Goal: Task Accomplishment & Management: Manage account settings

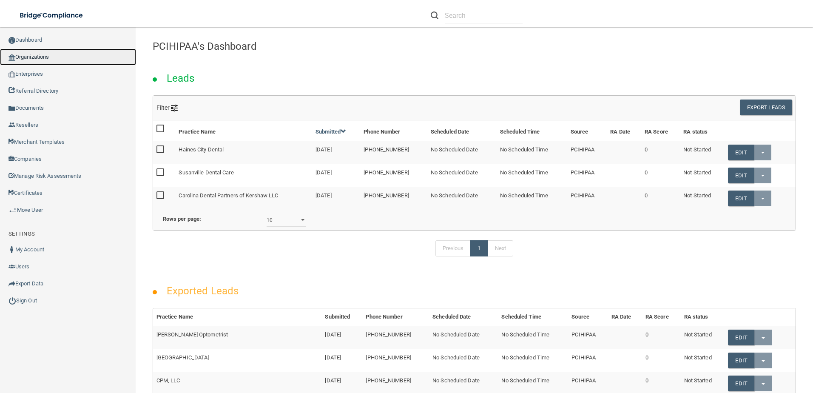
click at [47, 58] on link "Organizations" at bounding box center [68, 56] width 136 height 17
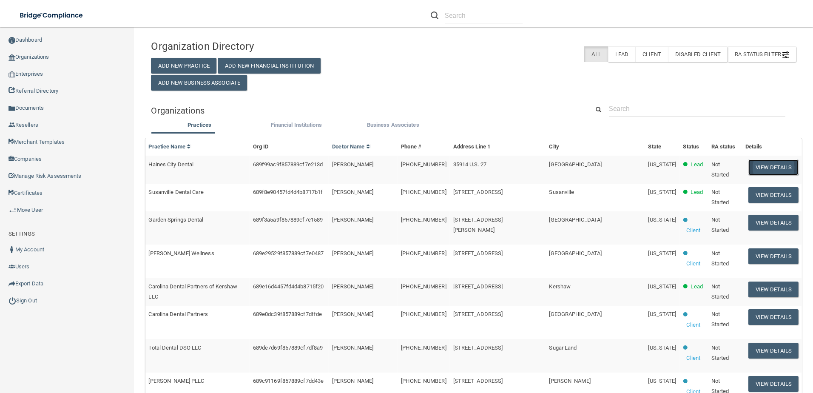
click at [754, 162] on button "View Details" at bounding box center [773, 167] width 50 height 16
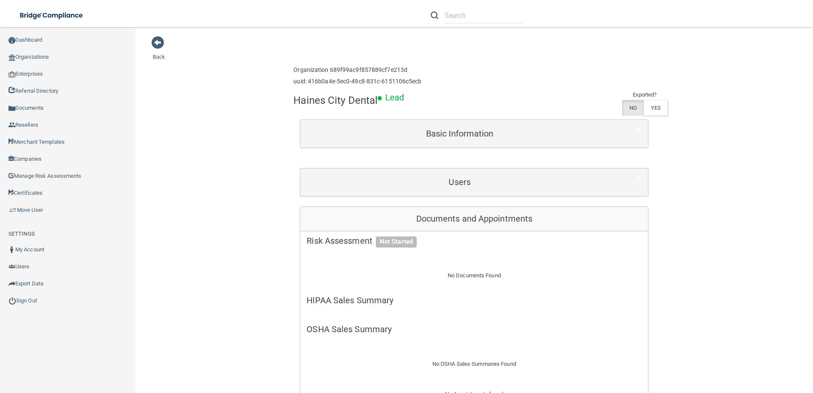
scroll to position [213, 0]
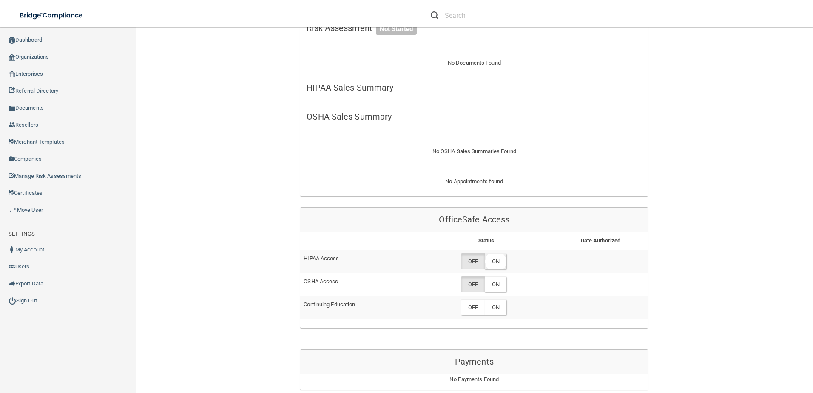
click at [491, 259] on label "ON" at bounding box center [496, 261] width 22 height 16
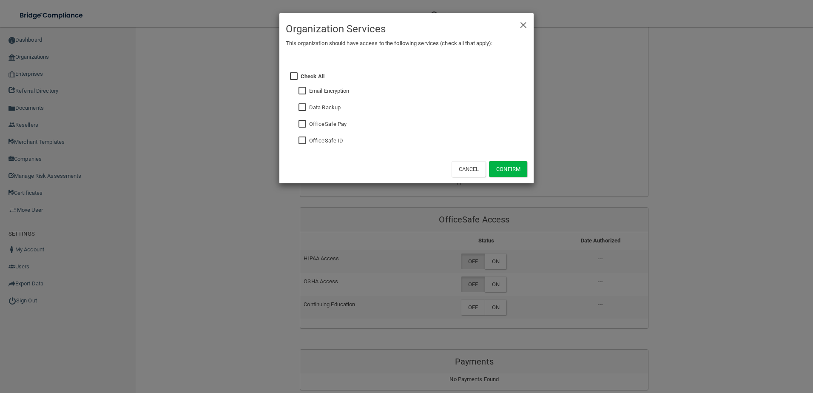
drag, startPoint x: 300, startPoint y: 140, endPoint x: 305, endPoint y: 141, distance: 5.6
click at [300, 141] on input "checkbox" at bounding box center [304, 140] width 10 height 7
checkbox input "true"
click at [514, 161] on button "Confirm" at bounding box center [508, 169] width 38 height 16
click at [496, 284] on div "× Close Organization Services This organization should have access to the follo…" at bounding box center [406, 196] width 813 height 393
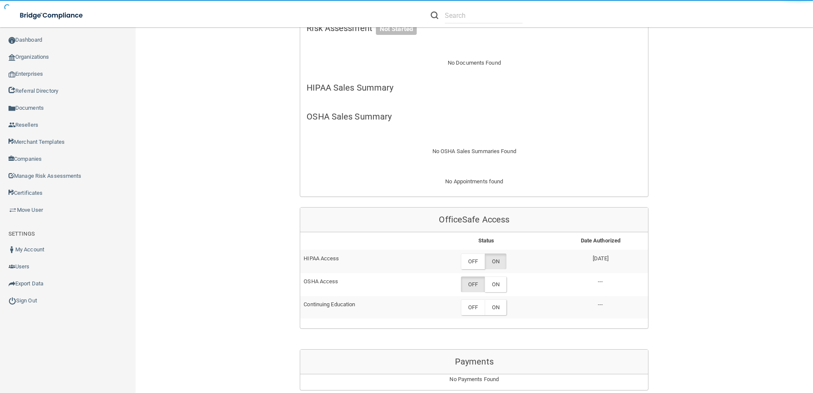
click at [498, 284] on label "ON" at bounding box center [496, 284] width 22 height 16
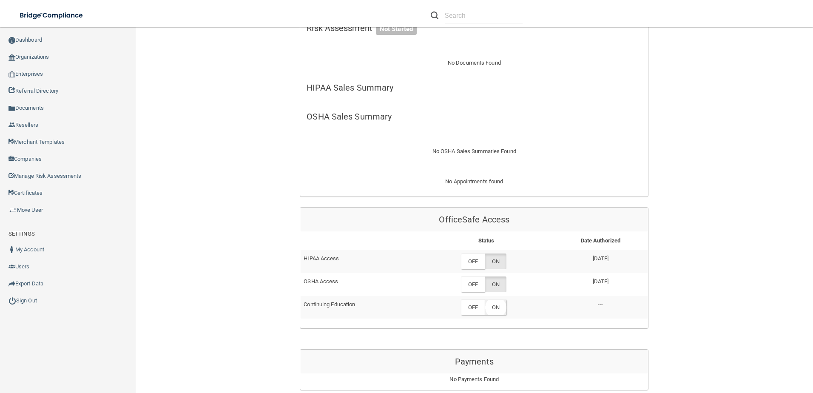
click at [495, 313] on label "ON" at bounding box center [496, 307] width 22 height 16
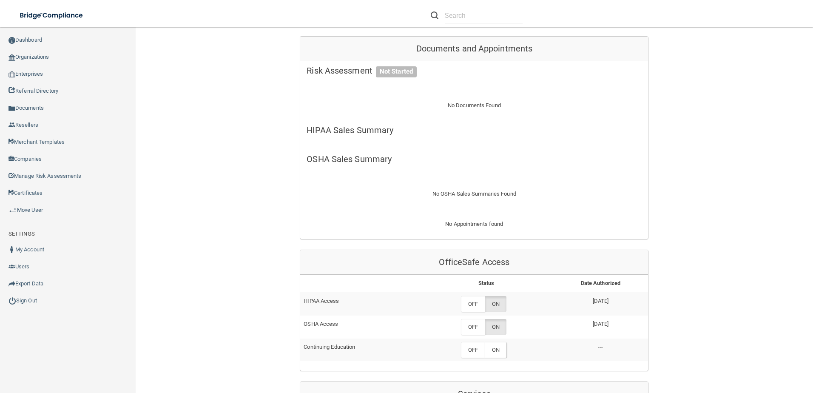
scroll to position [298, 0]
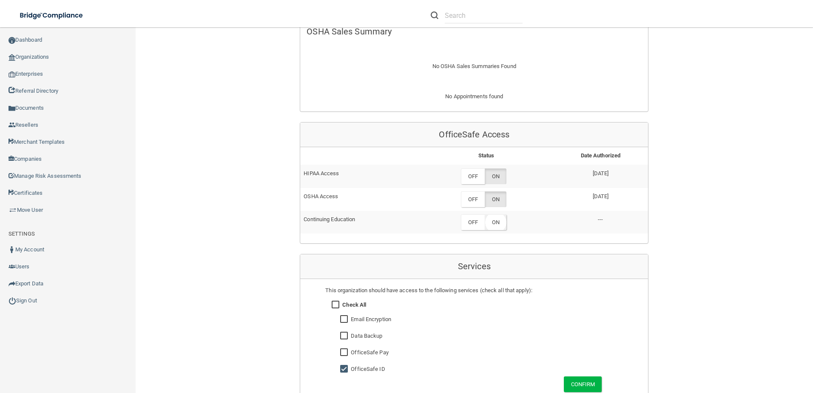
click at [494, 228] on label "ON" at bounding box center [496, 222] width 22 height 16
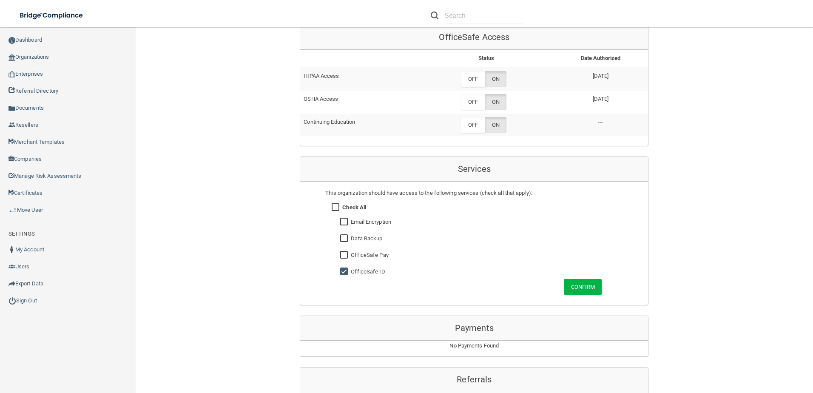
scroll to position [510, 0]
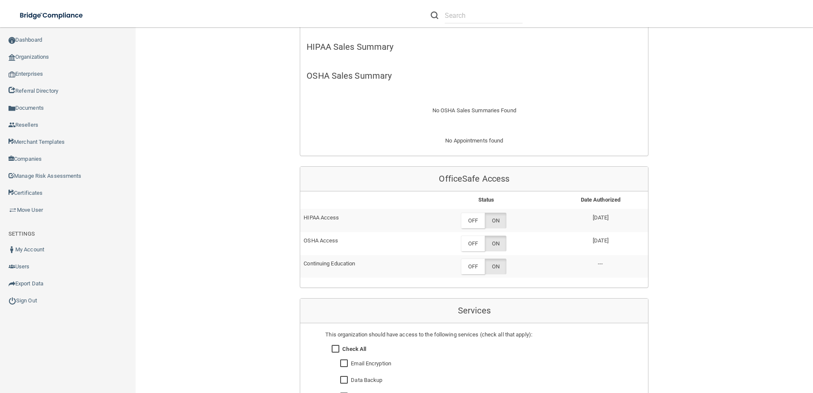
scroll to position [252, 0]
click at [50, 57] on link "Organizations" at bounding box center [68, 56] width 136 height 17
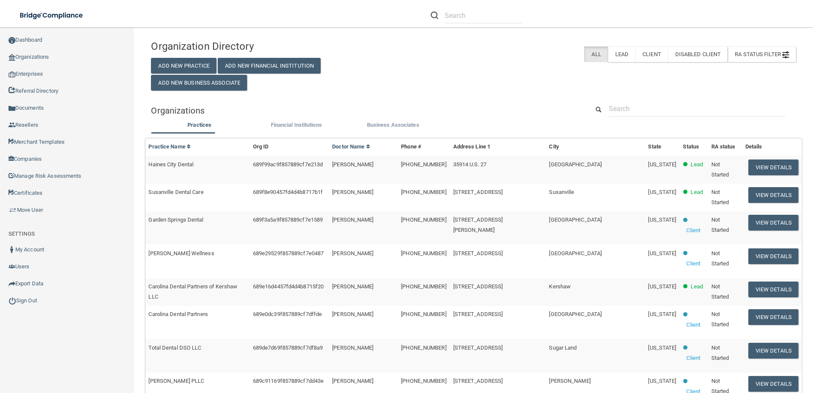
click at [613, 102] on div "Organization Directory Add New Practice Add New Financial Institution Add New B…" at bounding box center [473, 351] width 645 height 630
click at [613, 103] on input "text" at bounding box center [697, 109] width 176 height 16
paste input "Susanville Dental Care"
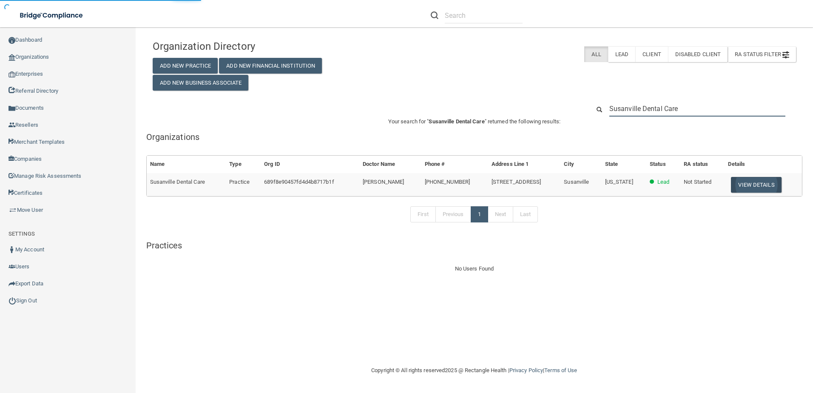
type input "Susanville Dental Care"
click at [751, 183] on button "View Details" at bounding box center [756, 185] width 50 height 16
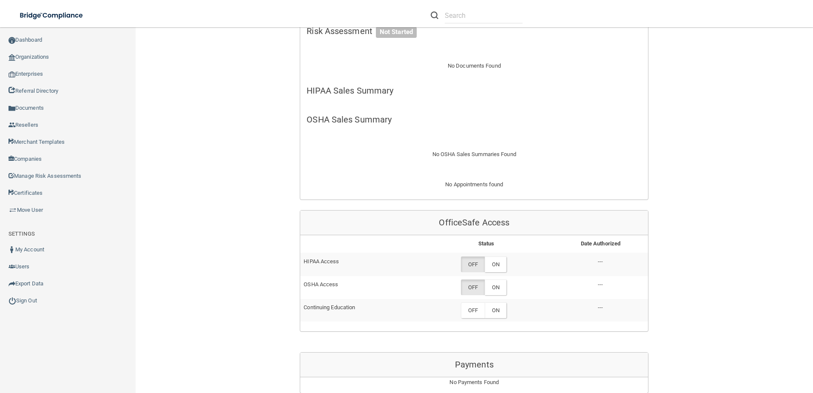
scroll to position [340, 0]
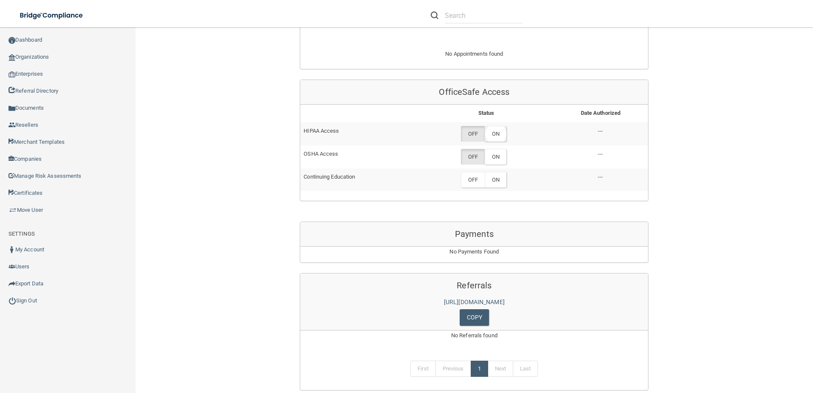
click at [499, 136] on label "ON" at bounding box center [496, 134] width 22 height 16
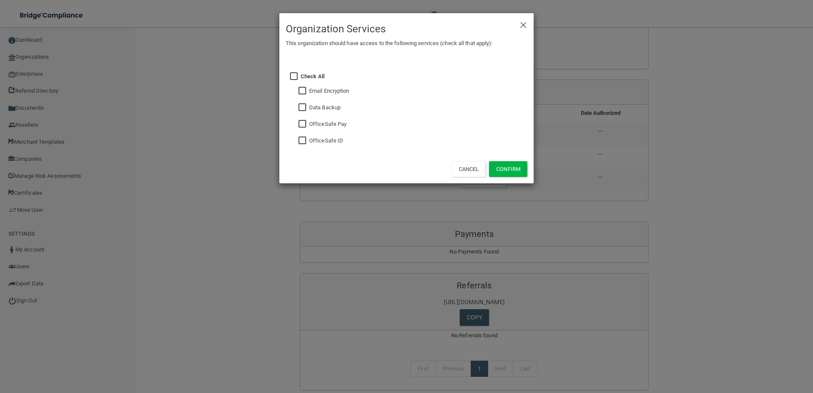
click at [301, 142] on input "checkbox" at bounding box center [304, 140] width 10 height 7
checkbox input "true"
click at [519, 171] on button "Confirm" at bounding box center [508, 169] width 38 height 16
click at [612, 182] on div "× Close Organization Services This organization should have access to the follo…" at bounding box center [406, 196] width 813 height 393
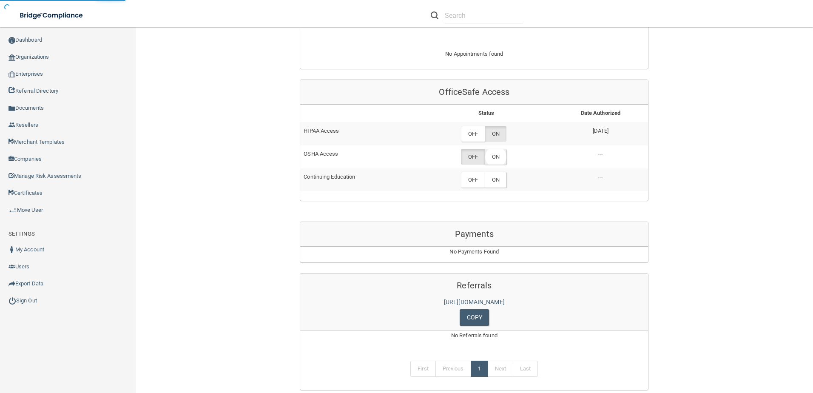
click at [492, 157] on label "ON" at bounding box center [496, 157] width 22 height 16
